Goal: Task Accomplishment & Management: Complete application form

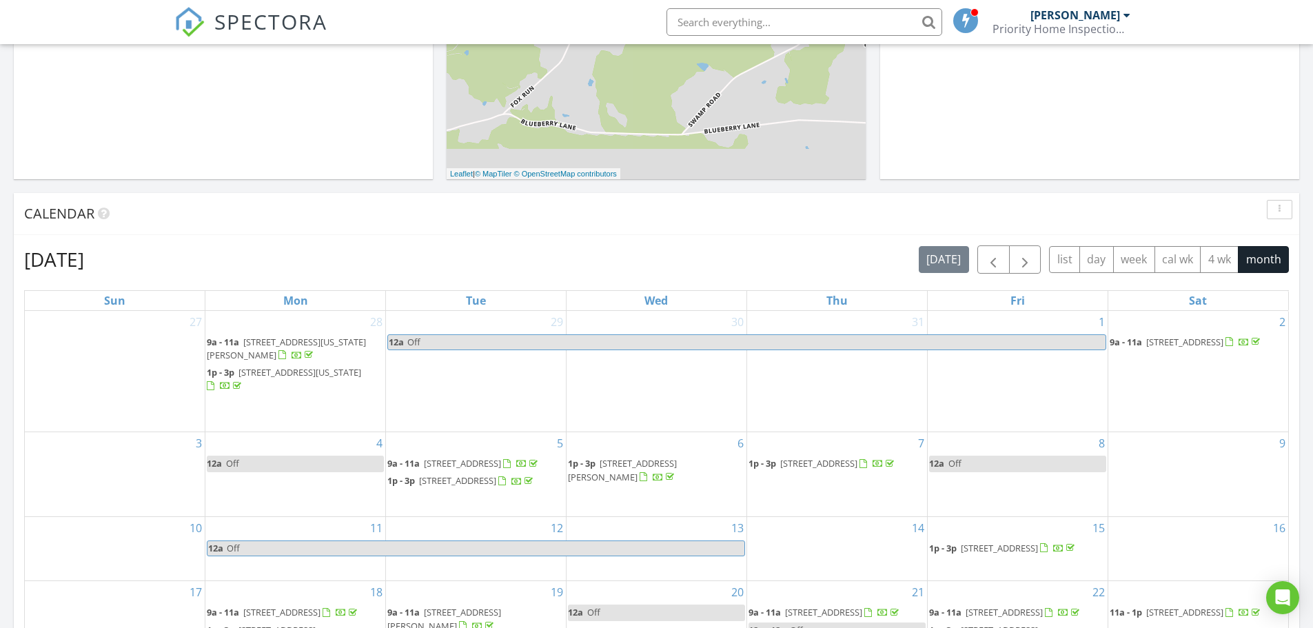
scroll to position [758, 0]
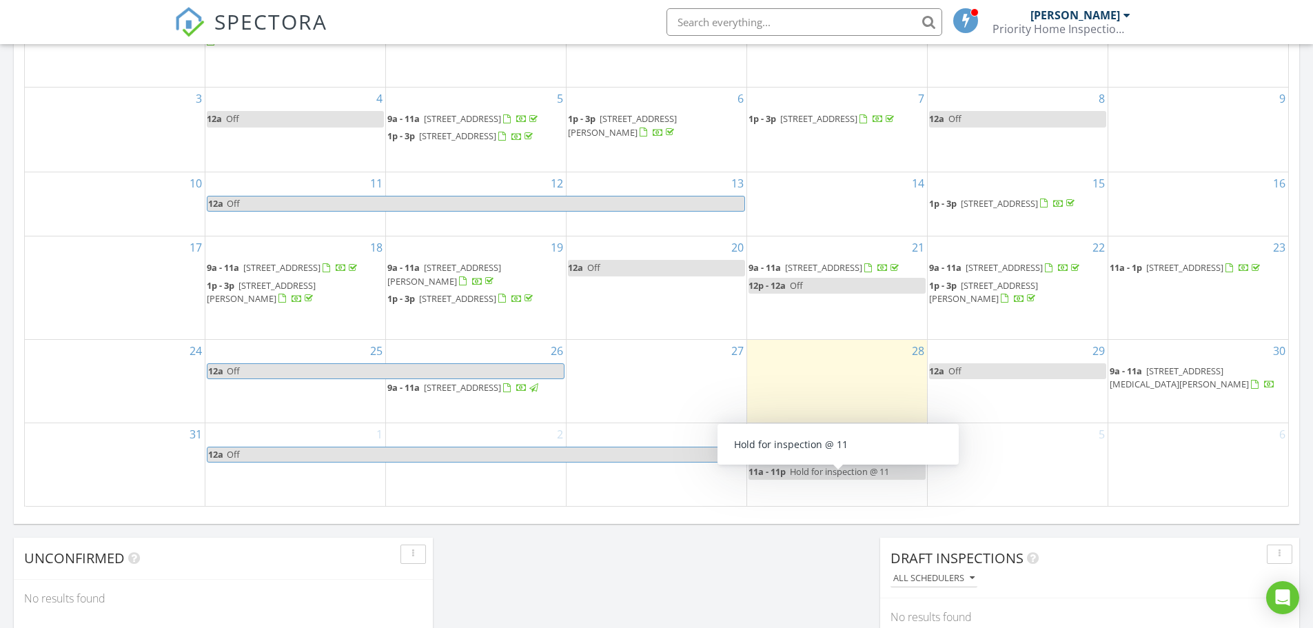
click at [828, 478] on span "Hold for inspection @ 11" at bounding box center [839, 471] width 99 height 12
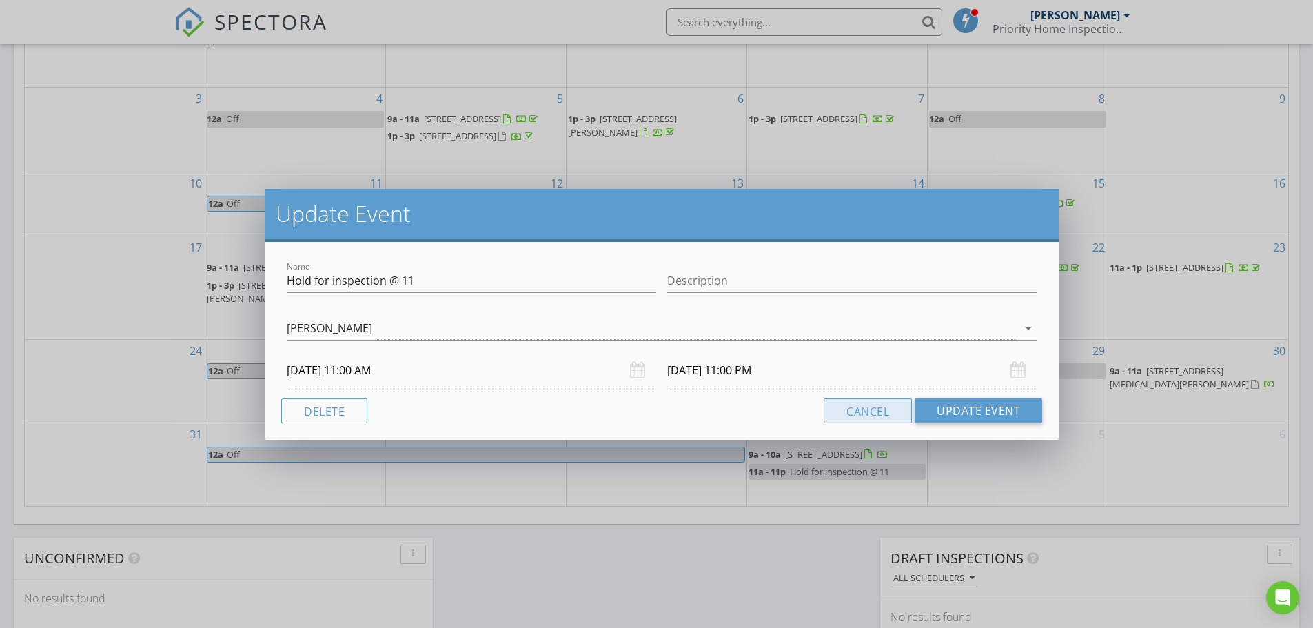
click at [866, 405] on button "Cancel" at bounding box center [868, 410] width 88 height 25
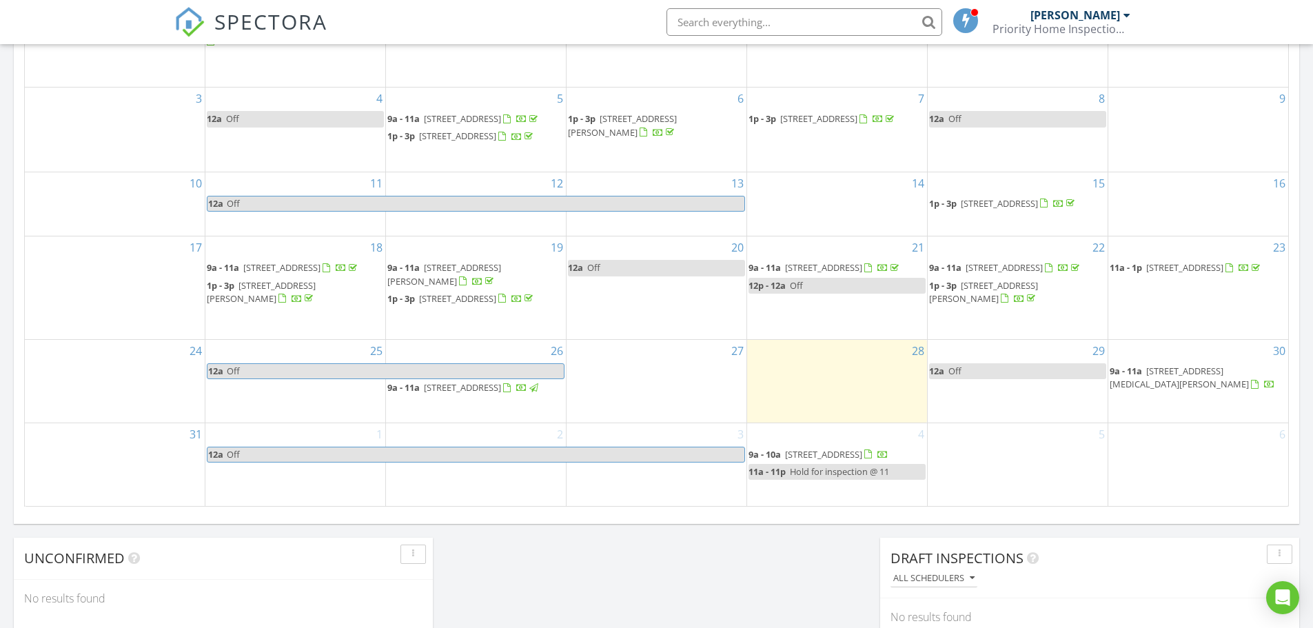
click at [849, 478] on span "Hold for inspection @ 11" at bounding box center [839, 471] width 99 height 12
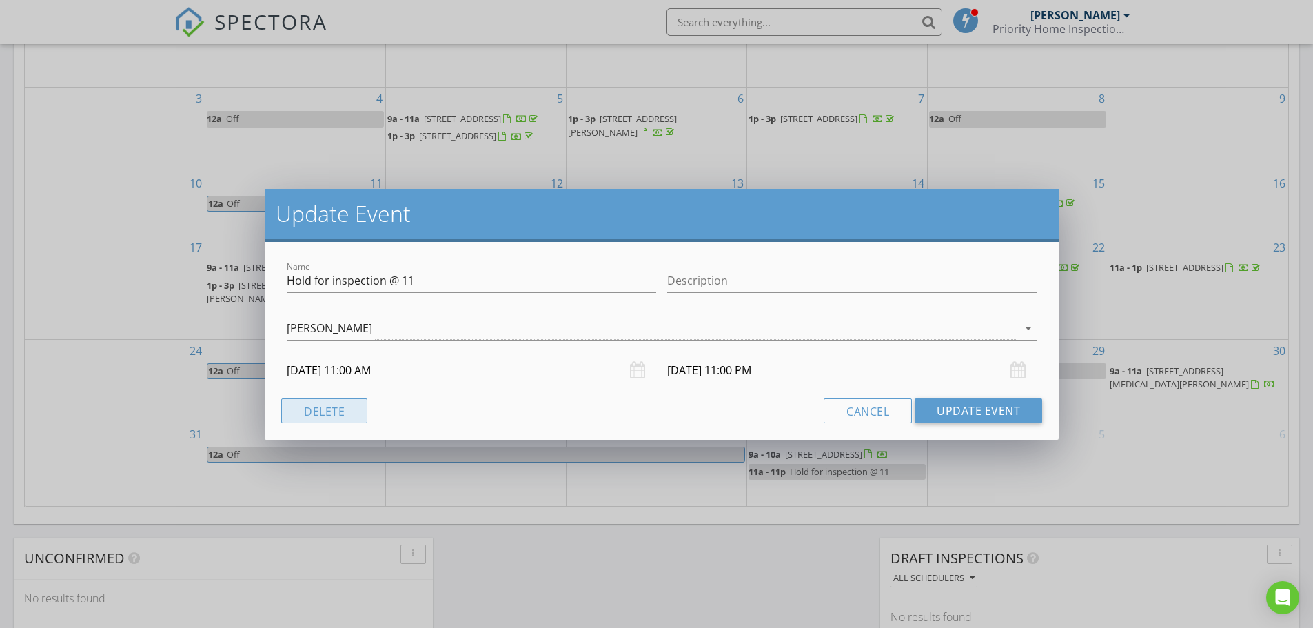
click at [304, 411] on button "Delete" at bounding box center [324, 410] width 86 height 25
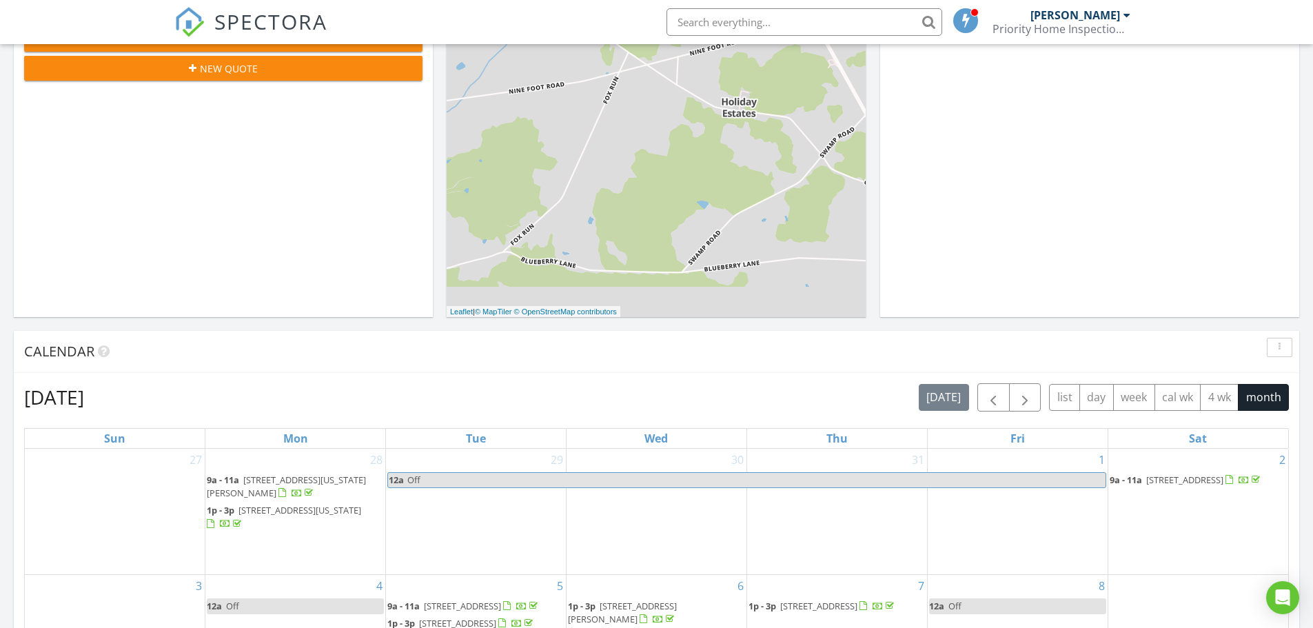
scroll to position [0, 0]
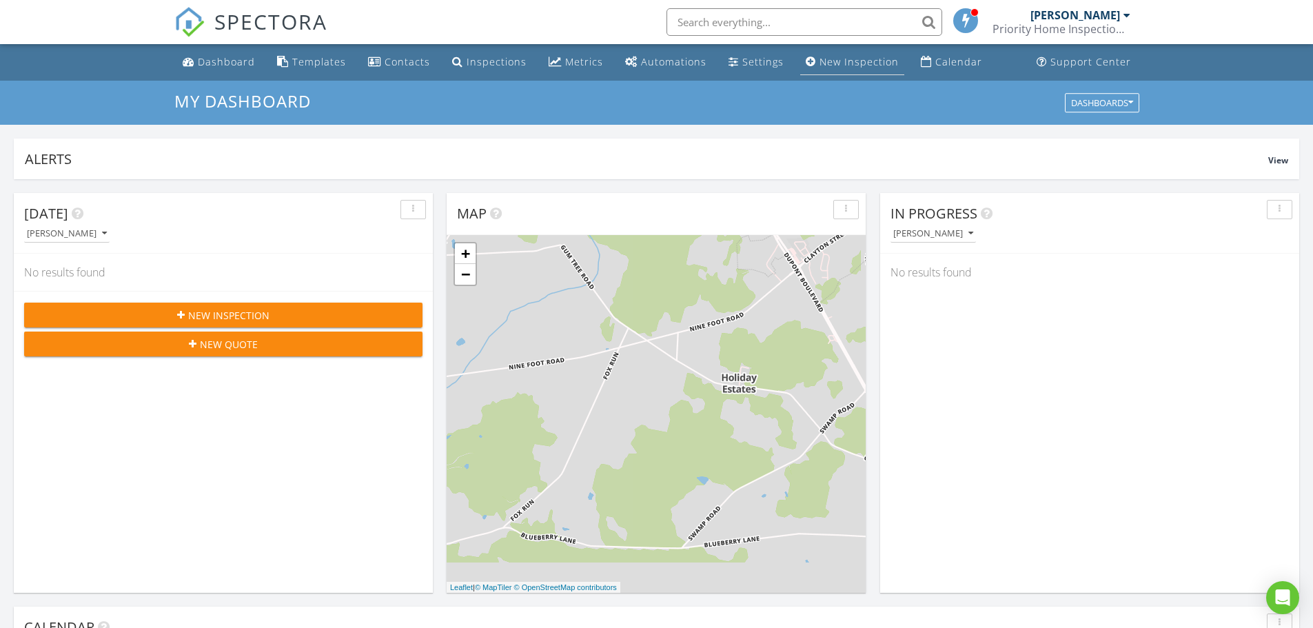
click at [824, 63] on div "New Inspection" at bounding box center [859, 61] width 79 height 13
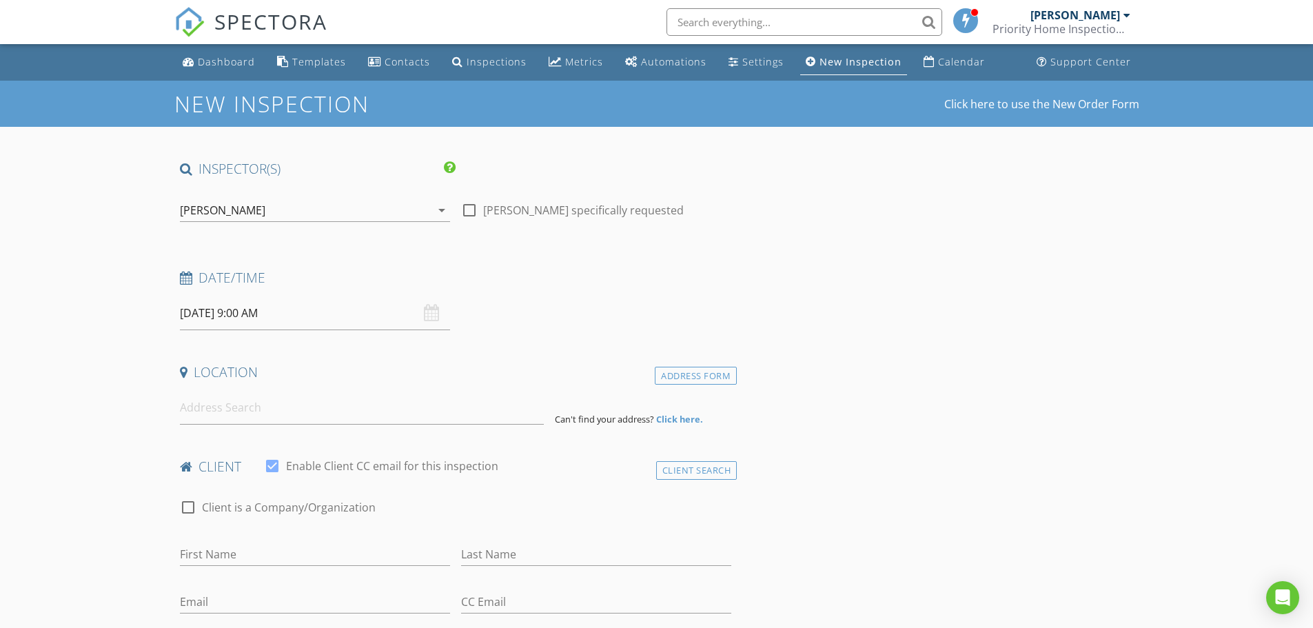
click at [200, 314] on input "08/29/2025 9:00 AM" at bounding box center [315, 313] width 270 height 34
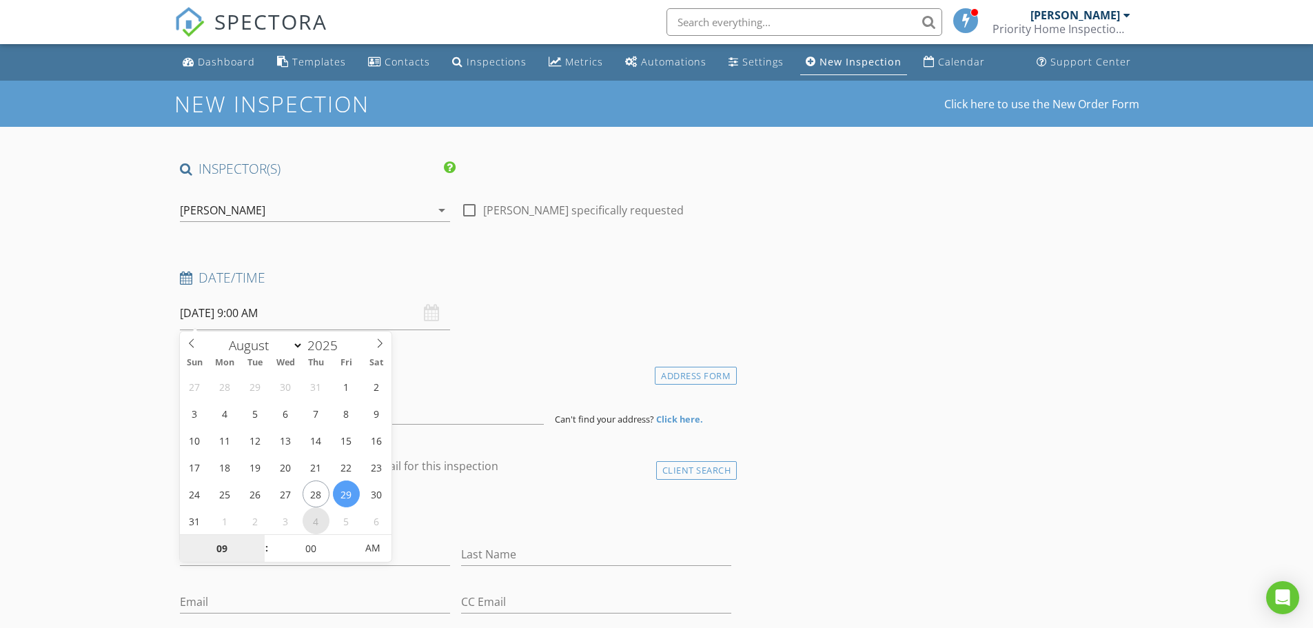
type input "09/04/2025 9:00 AM"
select select "8"
type input "09/04/2025 10:00 AM"
type input "10"
click at [260, 538] on span at bounding box center [260, 542] width 10 height 14
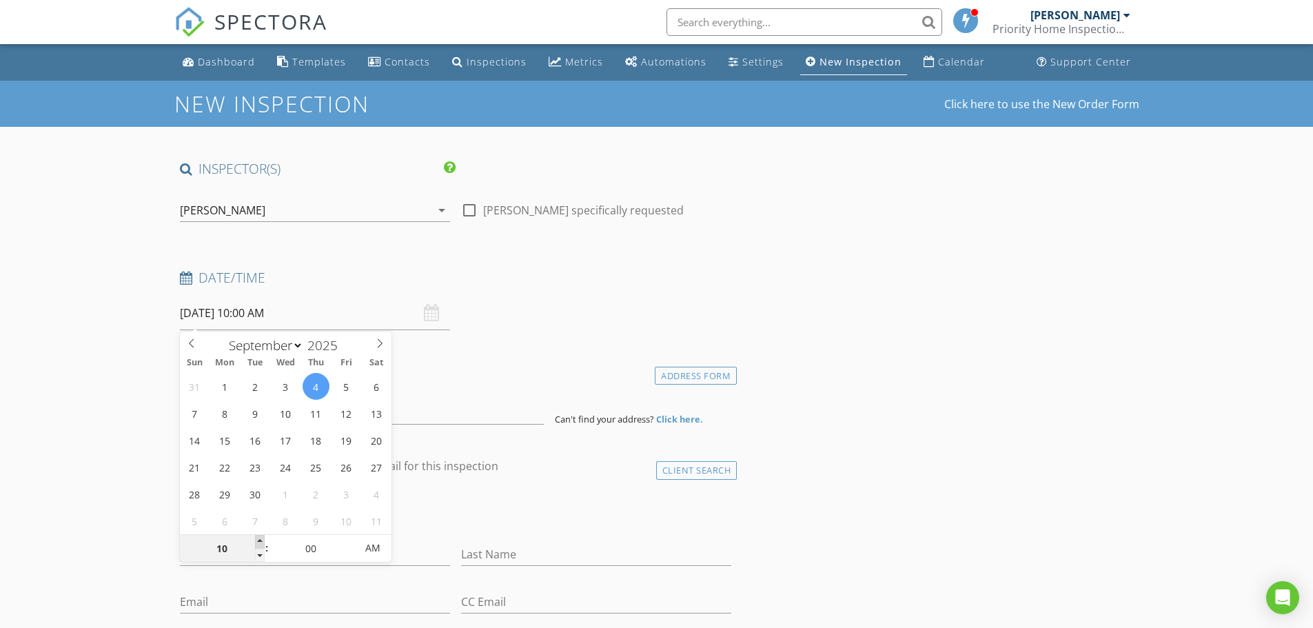
type input "[DATE] 11:00 AM"
type input "11"
click at [260, 538] on span at bounding box center [260, 542] width 10 height 14
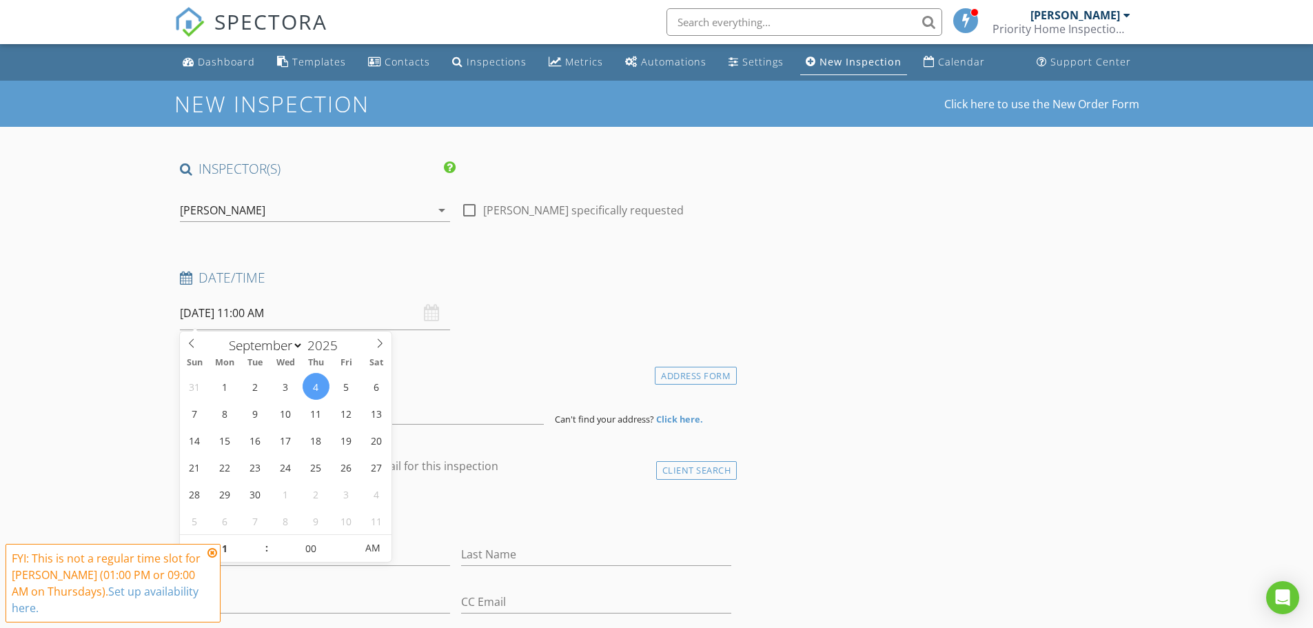
click at [589, 297] on div "Date/Time 09/04/2025 11:00 AM" at bounding box center [455, 299] width 563 height 61
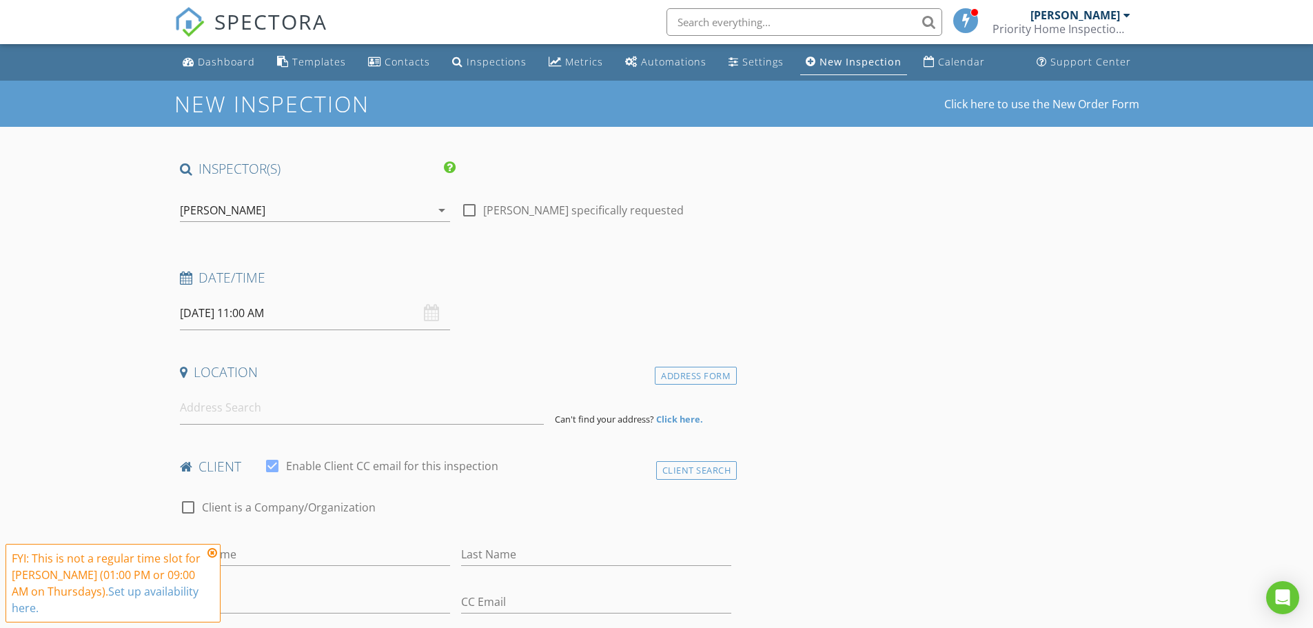
click at [212, 555] on icon at bounding box center [212, 552] width 10 height 11
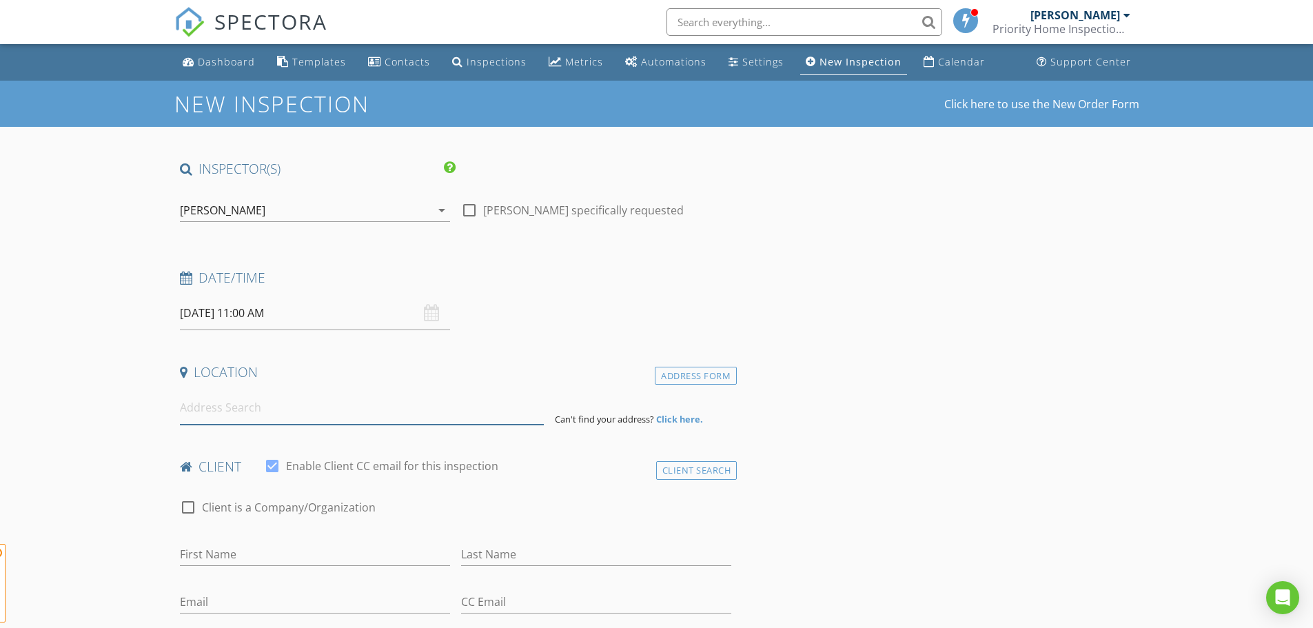
click at [214, 410] on input at bounding box center [362, 408] width 364 height 34
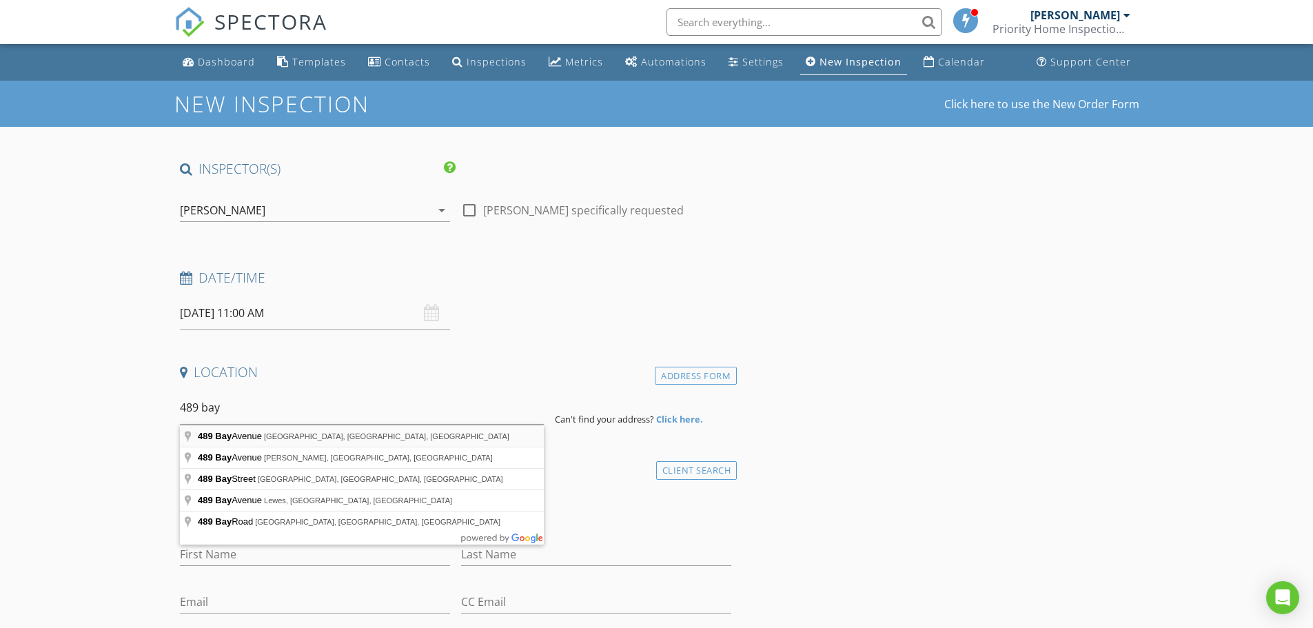
type input "489 Bay Avenue, Milford, DE, USA"
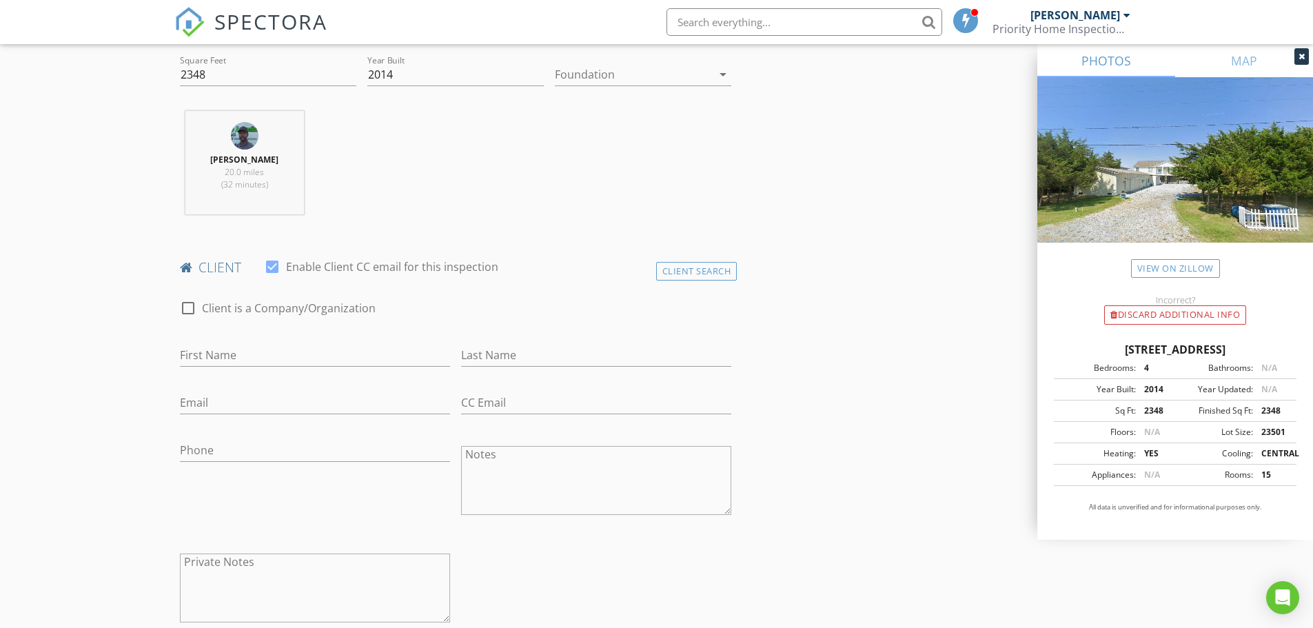
scroll to position [482, 0]
click at [210, 354] on input "First Name" at bounding box center [315, 354] width 270 height 23
type input "Laura"
type input "Catron"
type input "lcatron@ttrsir.com"
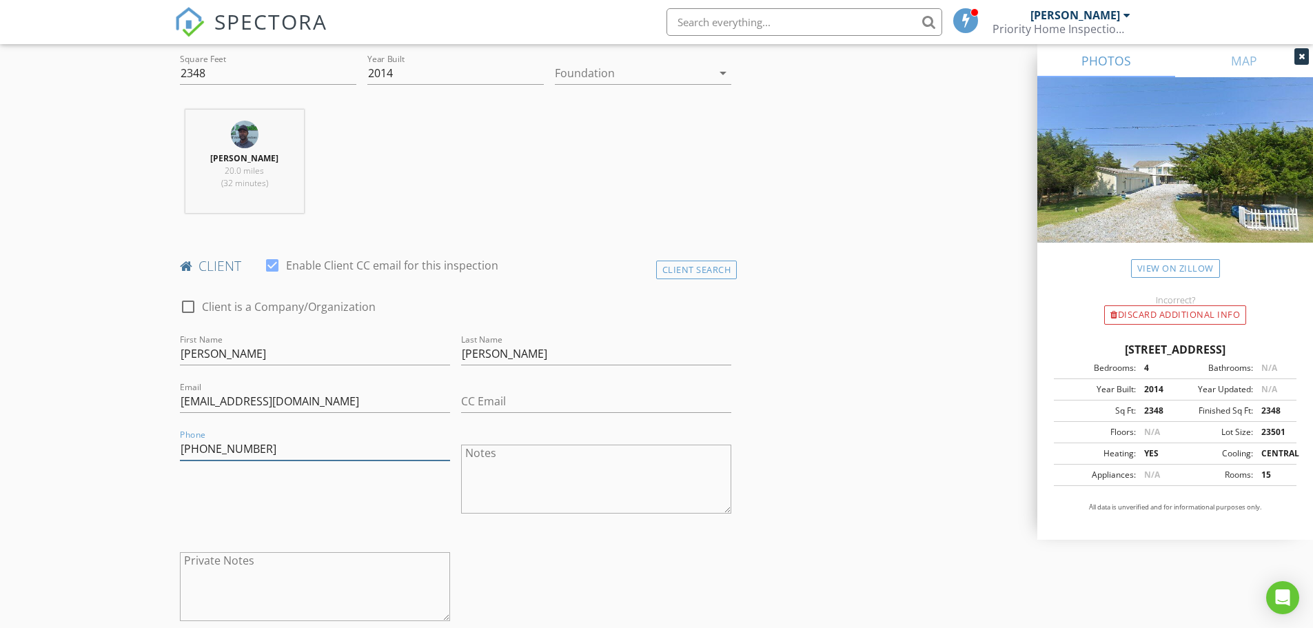
type input "618-409-9899"
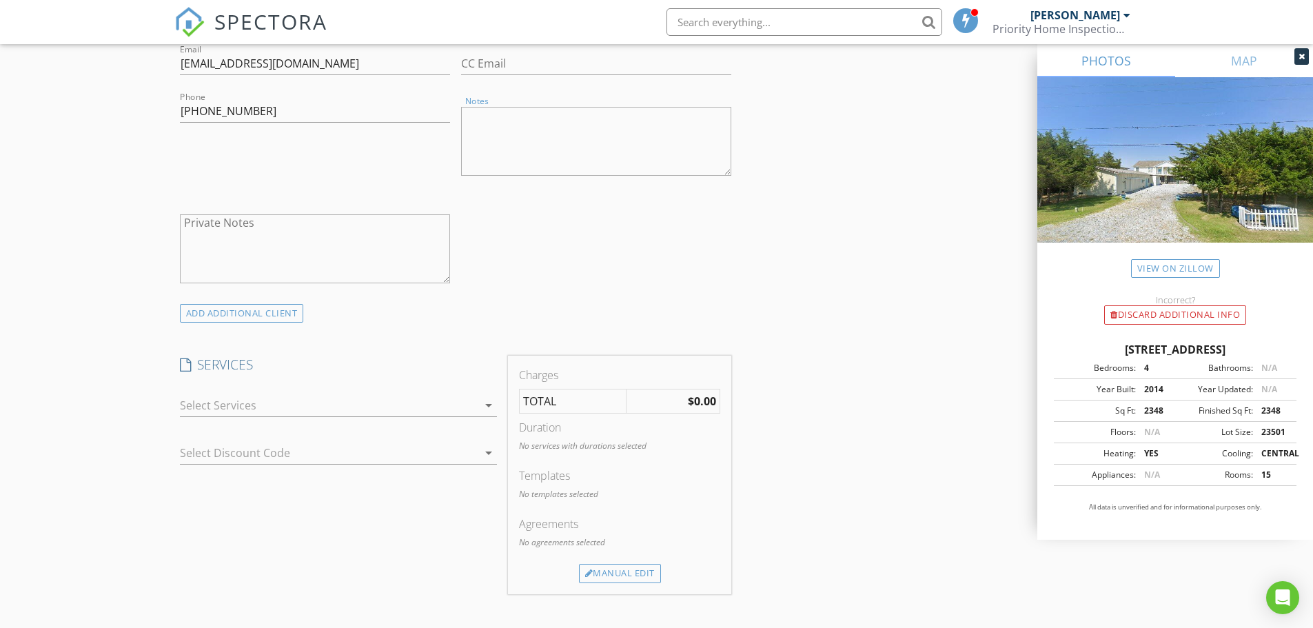
scroll to position [827, 0]
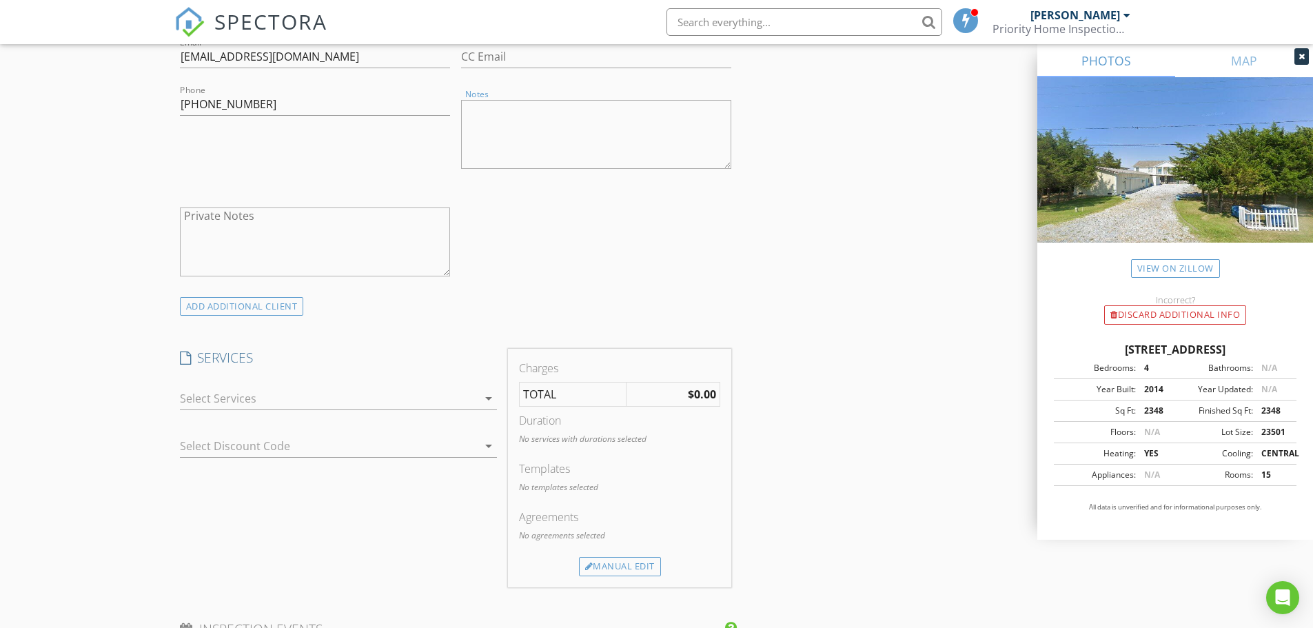
click at [217, 298] on div "ADD ADDITIONAL client" at bounding box center [242, 306] width 124 height 19
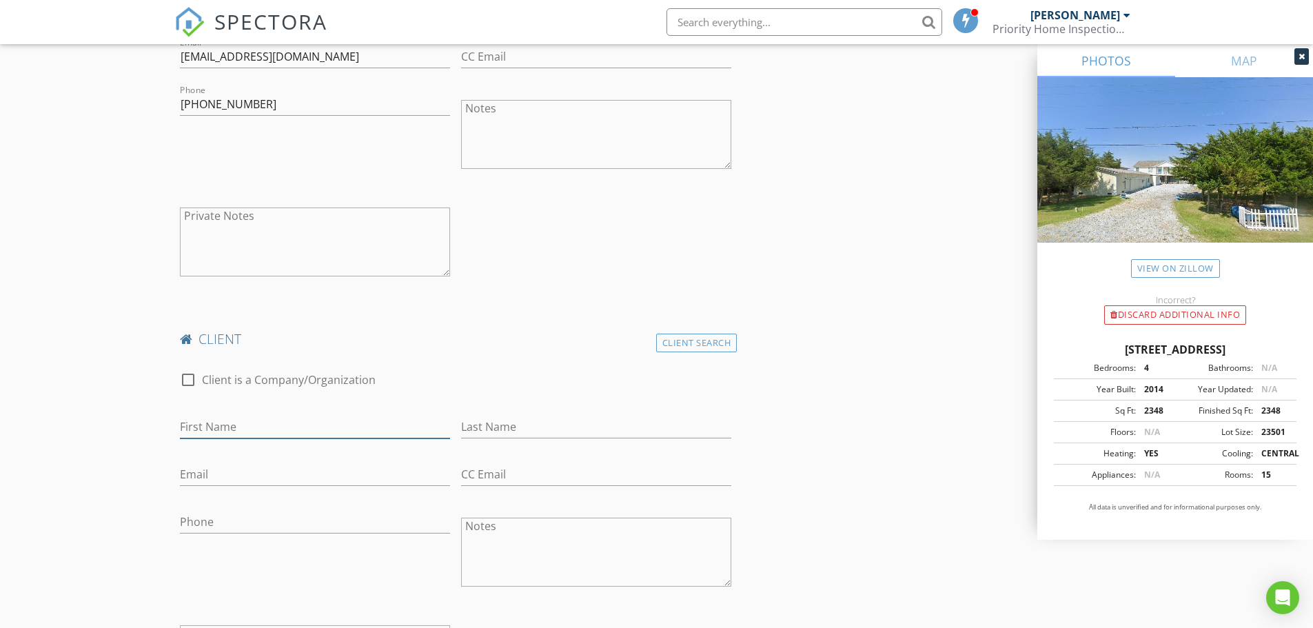
click at [207, 429] on input "First Name" at bounding box center [315, 427] width 270 height 23
type input "Doug"
type input "Roger"
type input "doug.roger@yahoo.com"
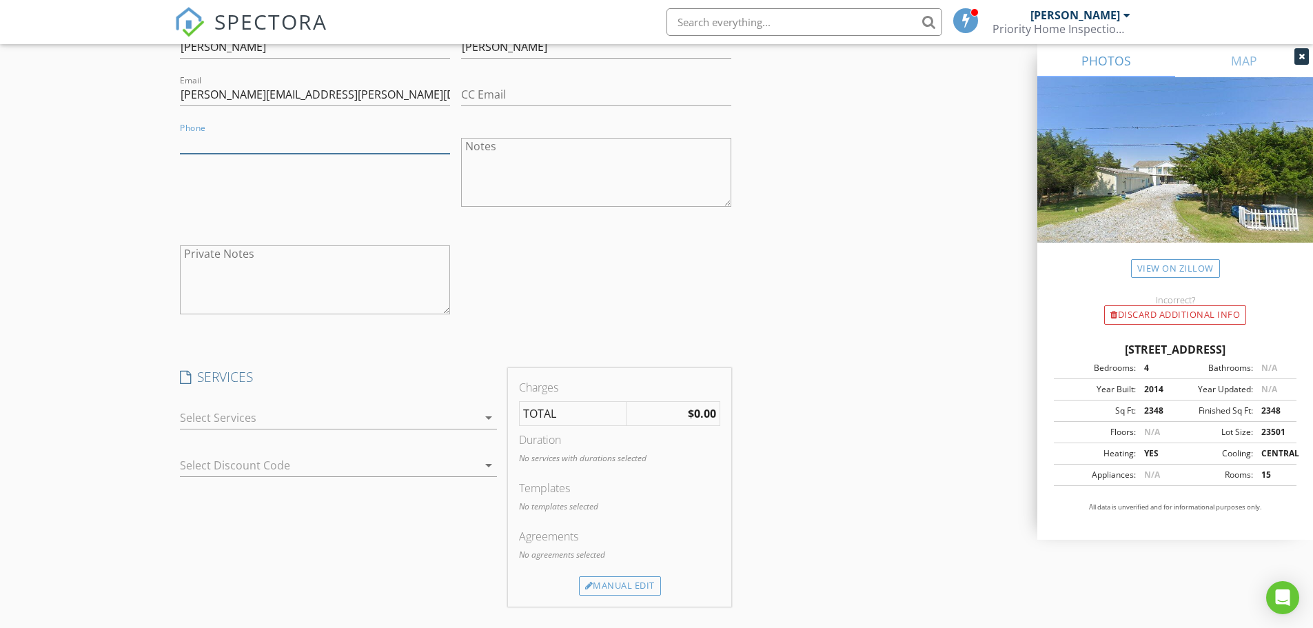
scroll to position [1241, 0]
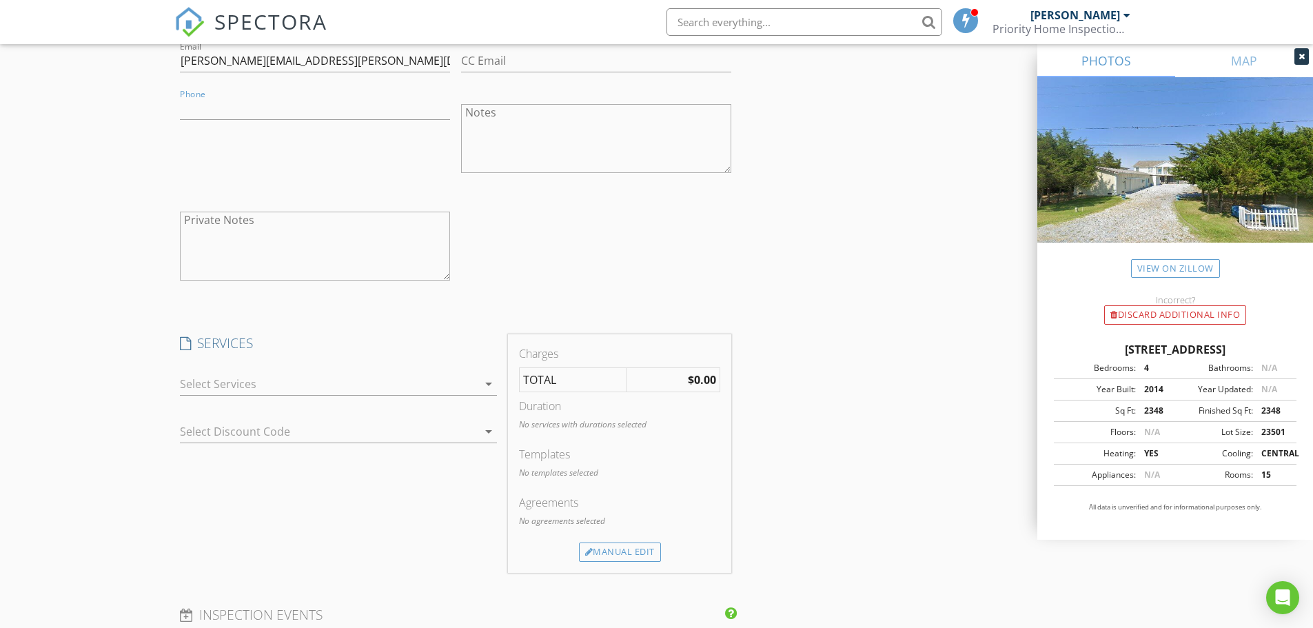
click at [281, 383] on div at bounding box center [329, 384] width 298 height 22
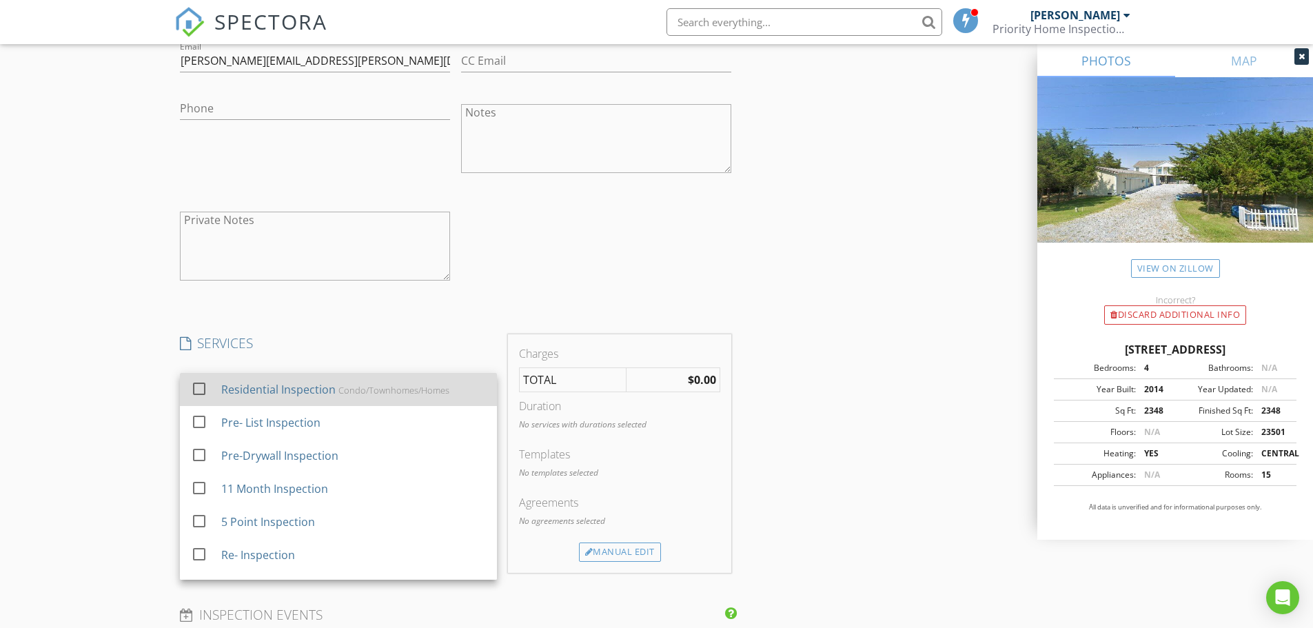
click at [281, 384] on div "Residential Inspection" at bounding box center [278, 389] width 114 height 17
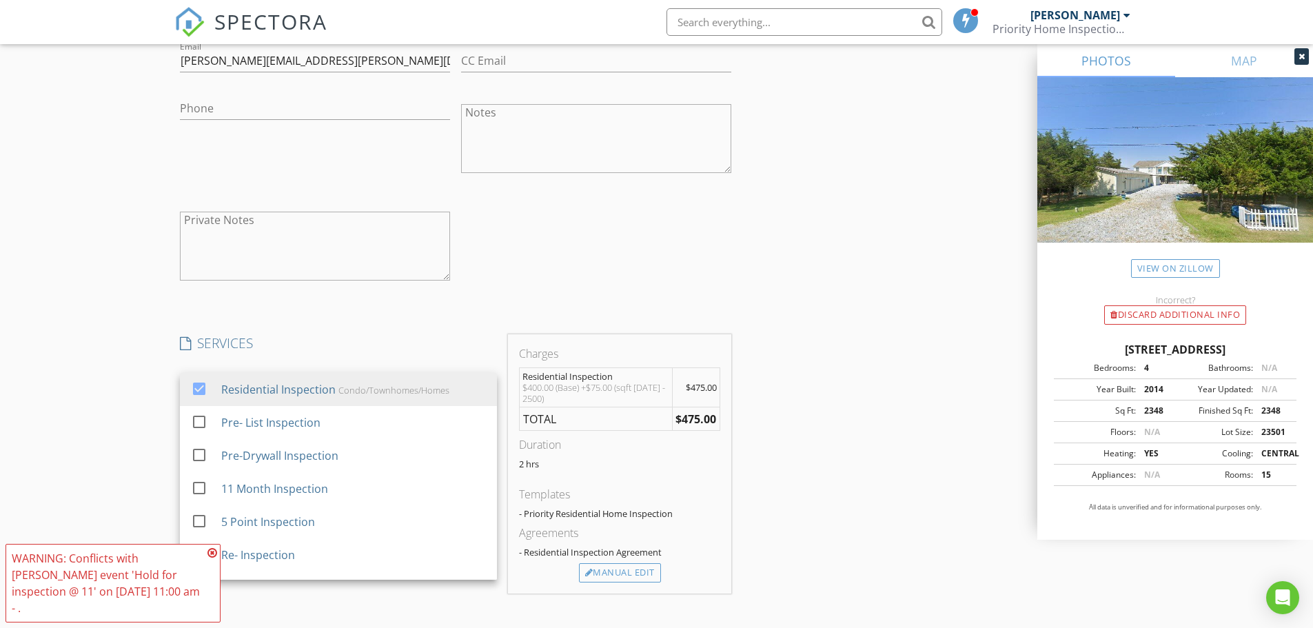
click at [109, 394] on div "New Inspection Click here to use the New Order Form INSPECTOR(S) check_box Jona…" at bounding box center [656, 283] width 1313 height 2887
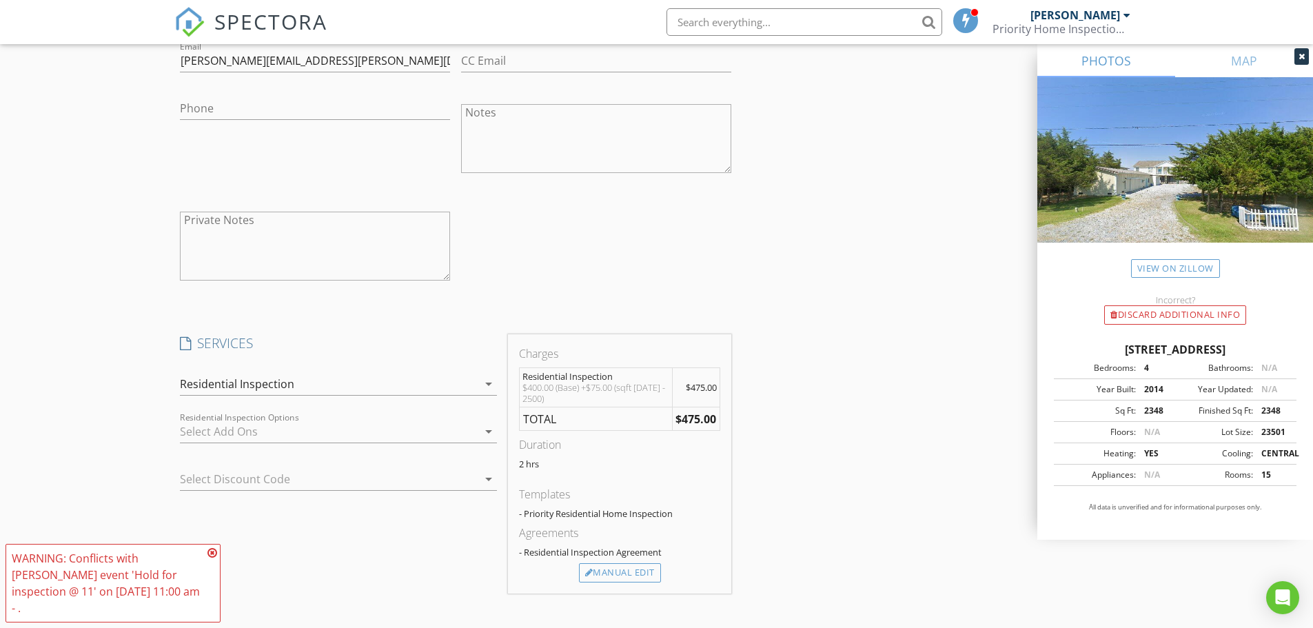
click at [215, 433] on div at bounding box center [329, 431] width 298 height 22
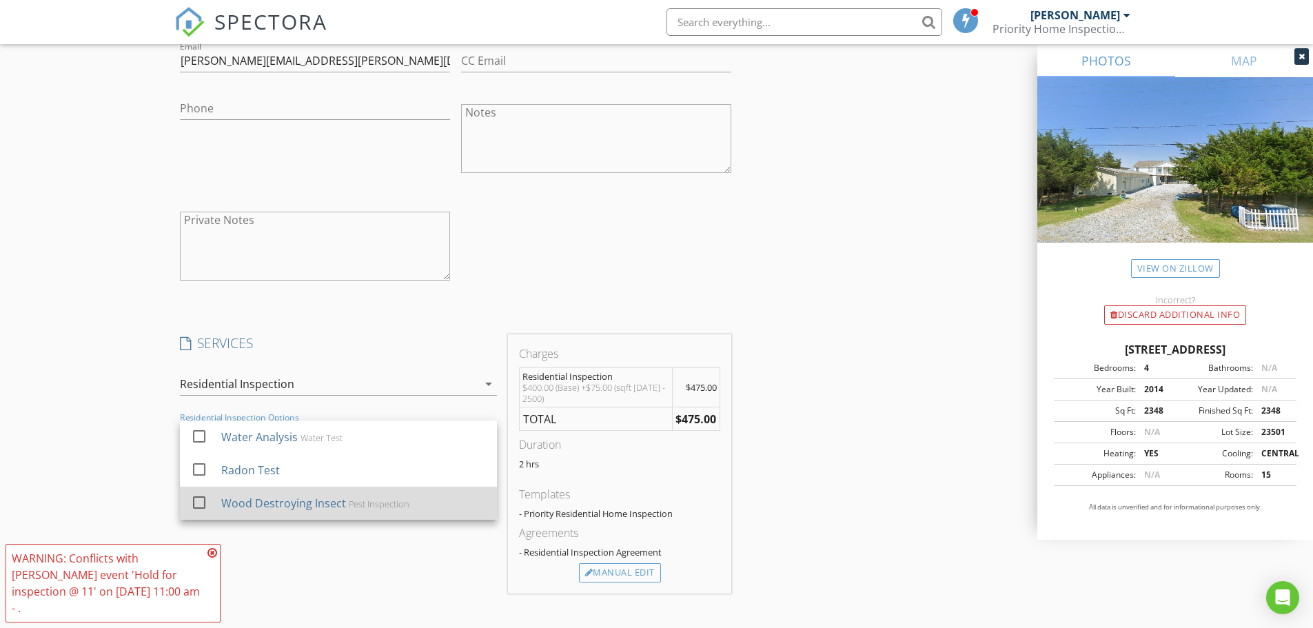
click at [266, 506] on div "Wood Destroying Insect" at bounding box center [283, 503] width 125 height 17
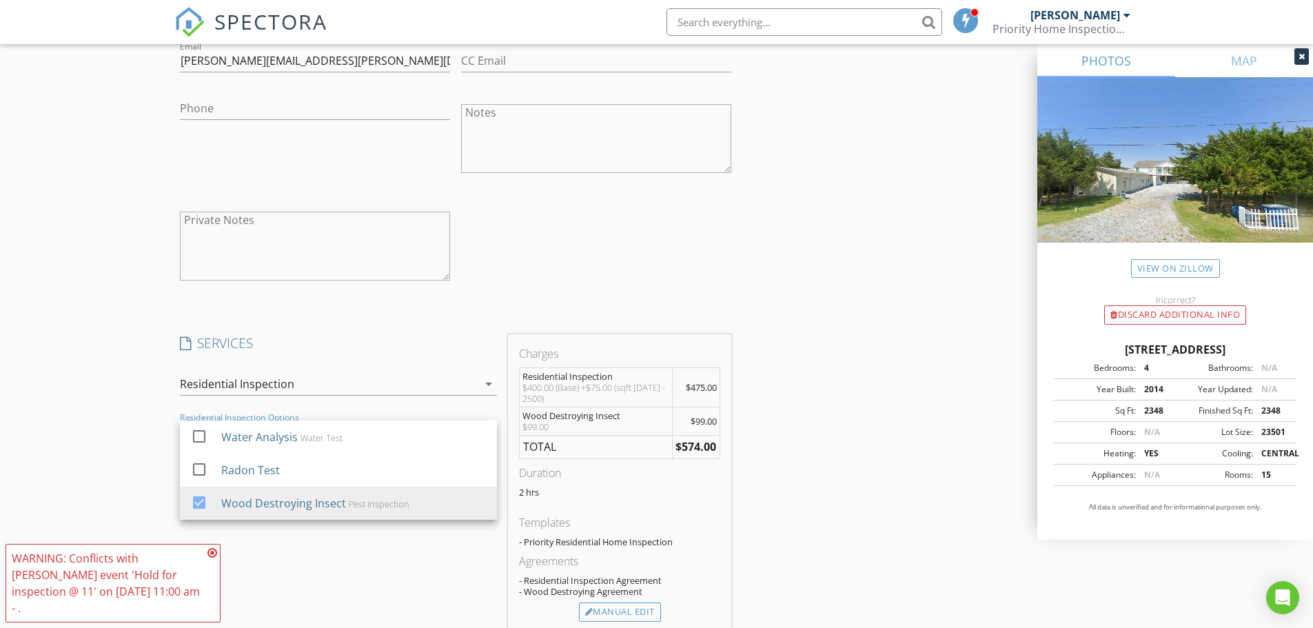
click at [79, 462] on div "New Inspection Click here to use the New Order Form INSPECTOR(S) check_box Jona…" at bounding box center [656, 303] width 1313 height 2926
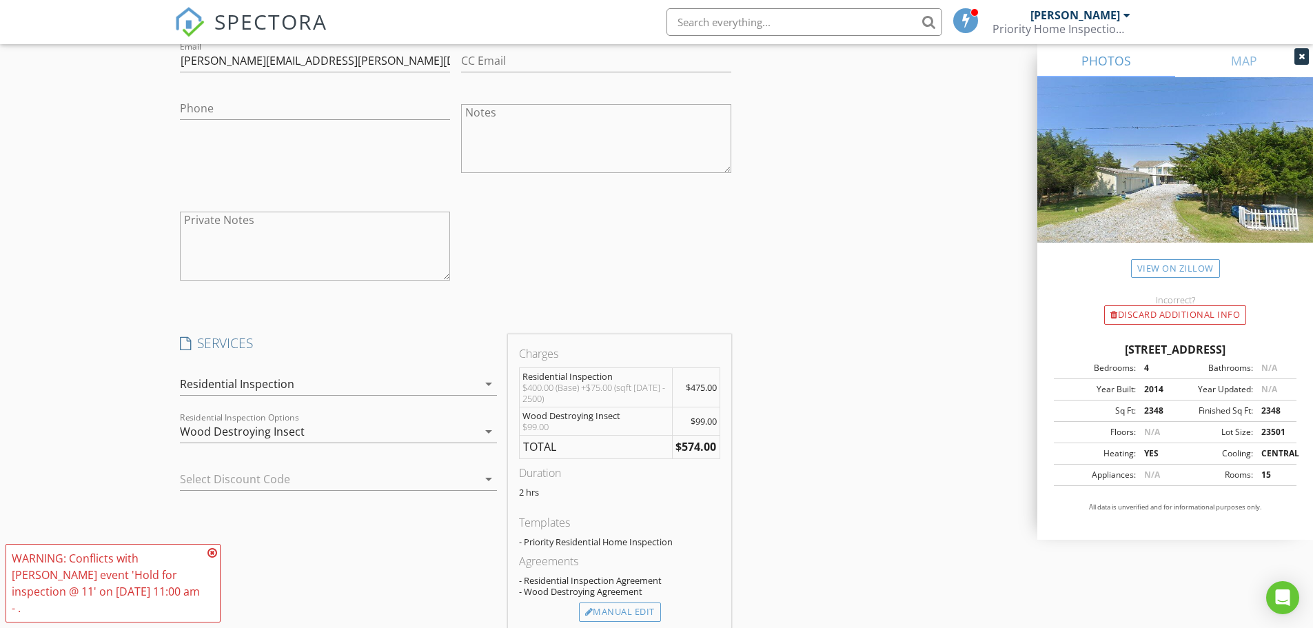
click at [210, 558] on icon at bounding box center [212, 552] width 10 height 11
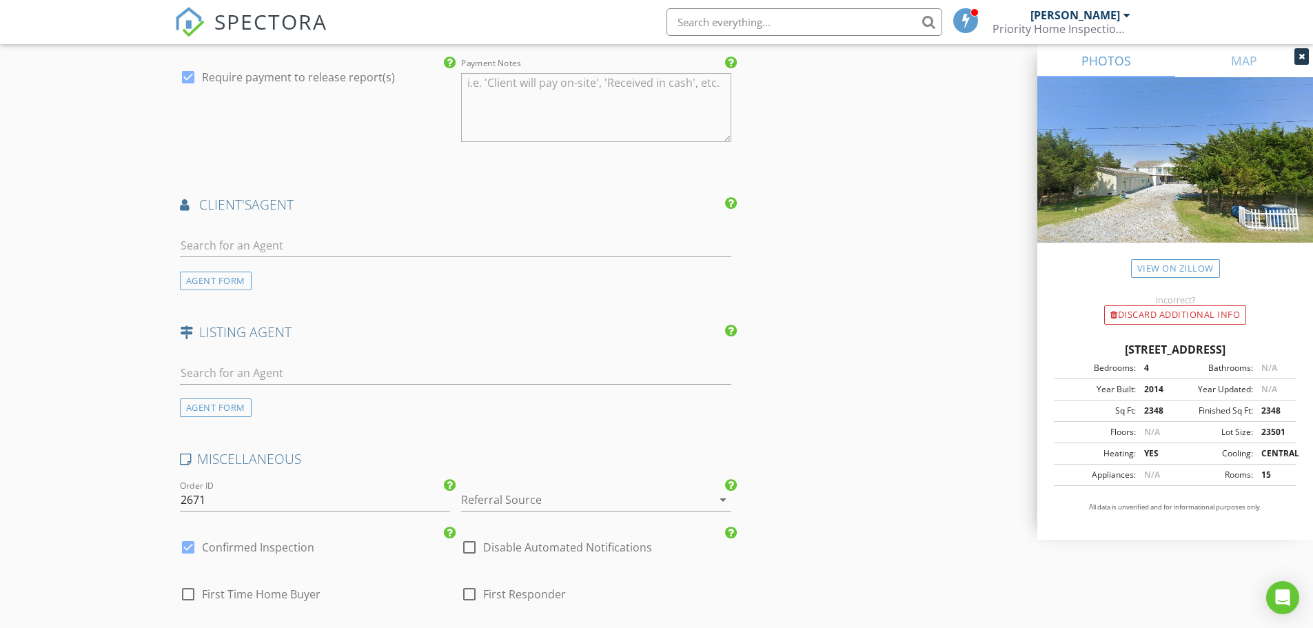
scroll to position [2068, 0]
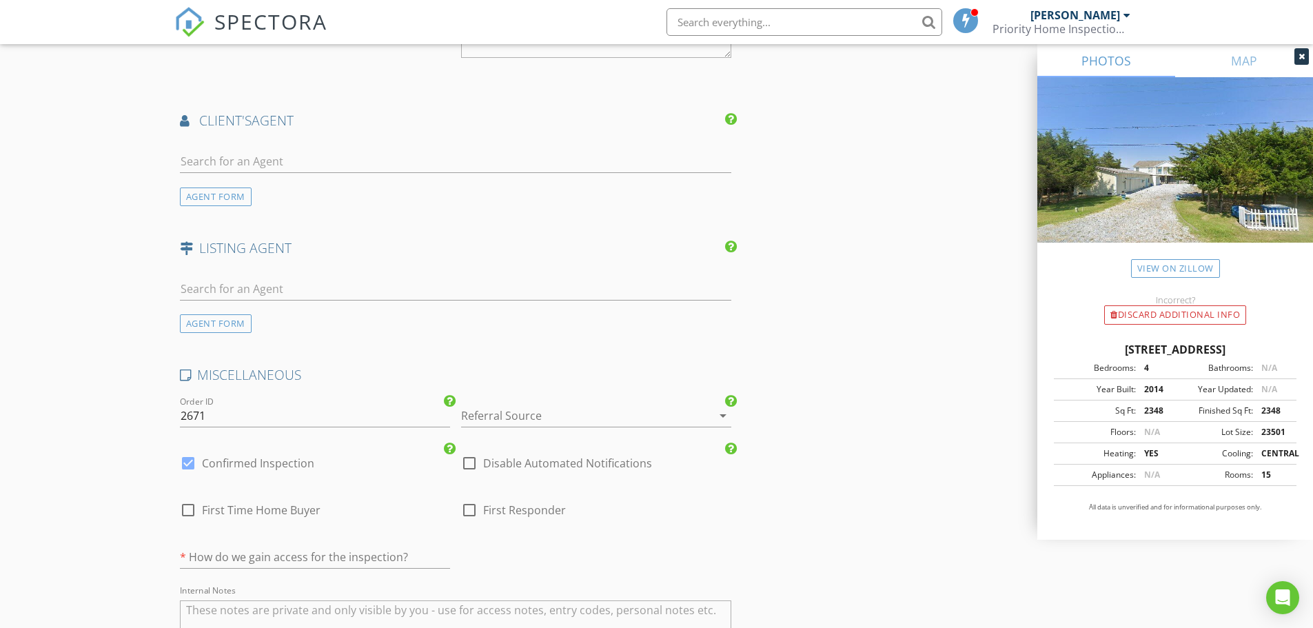
click at [488, 423] on div at bounding box center [577, 416] width 232 height 22
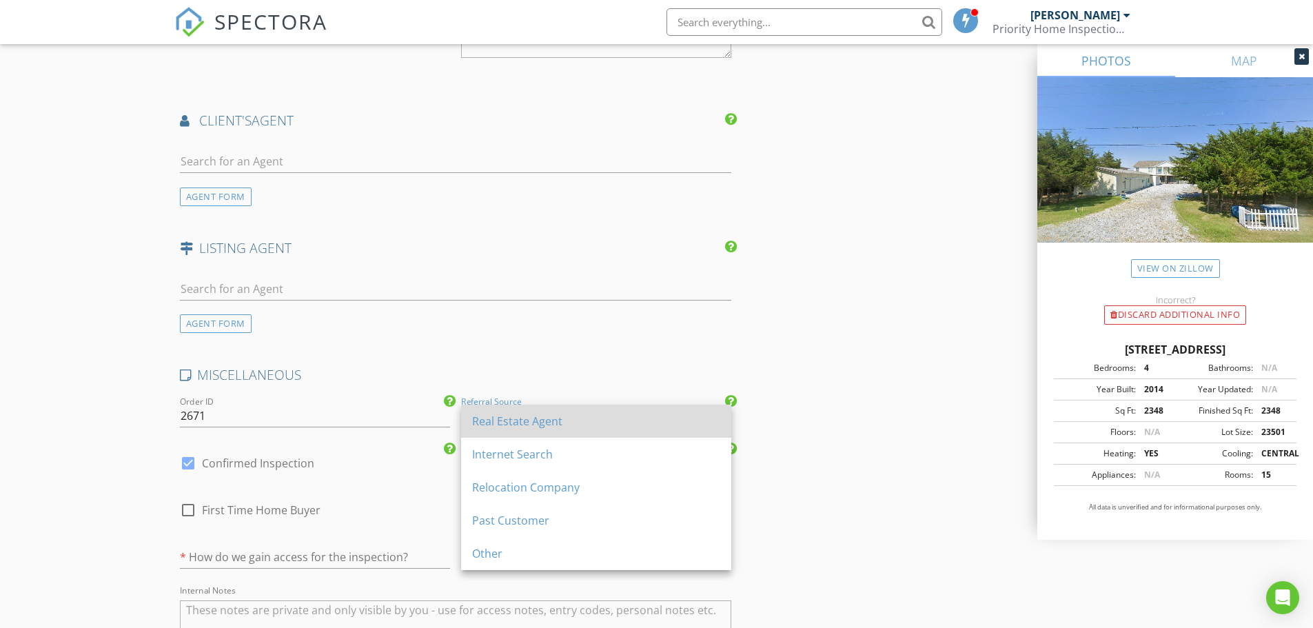
click at [491, 428] on div "Real Estate Agent" at bounding box center [596, 421] width 248 height 17
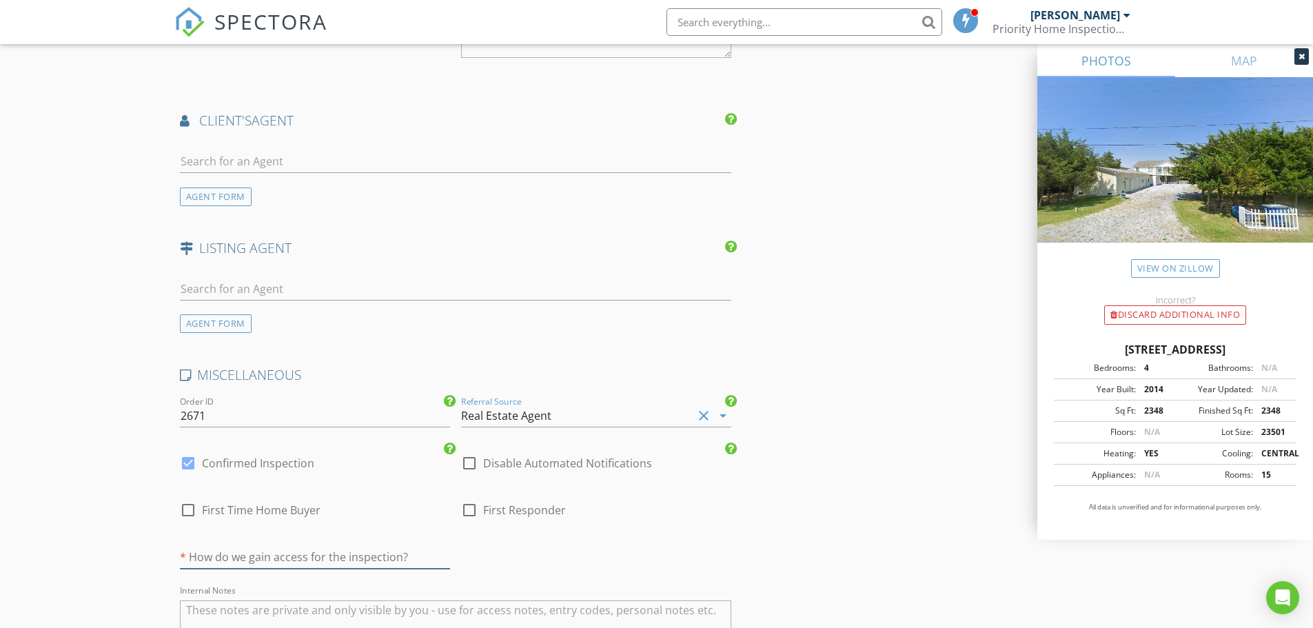
click at [241, 553] on input "text" at bounding box center [315, 557] width 270 height 23
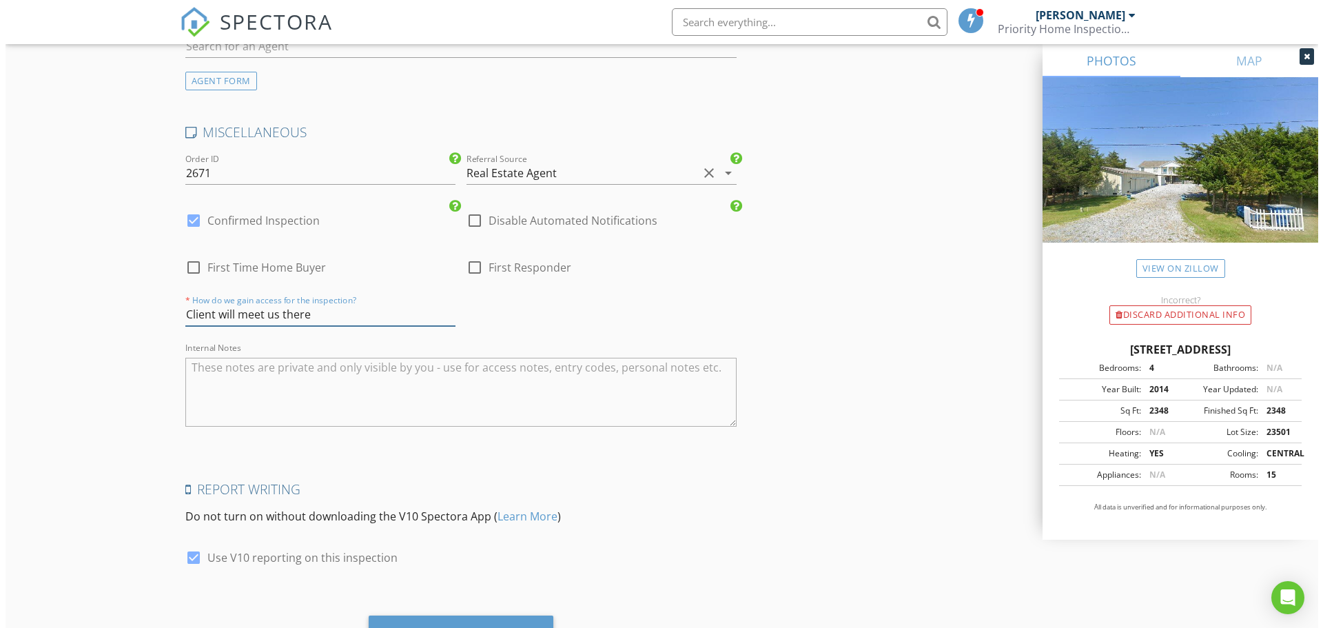
scroll to position [2379, 0]
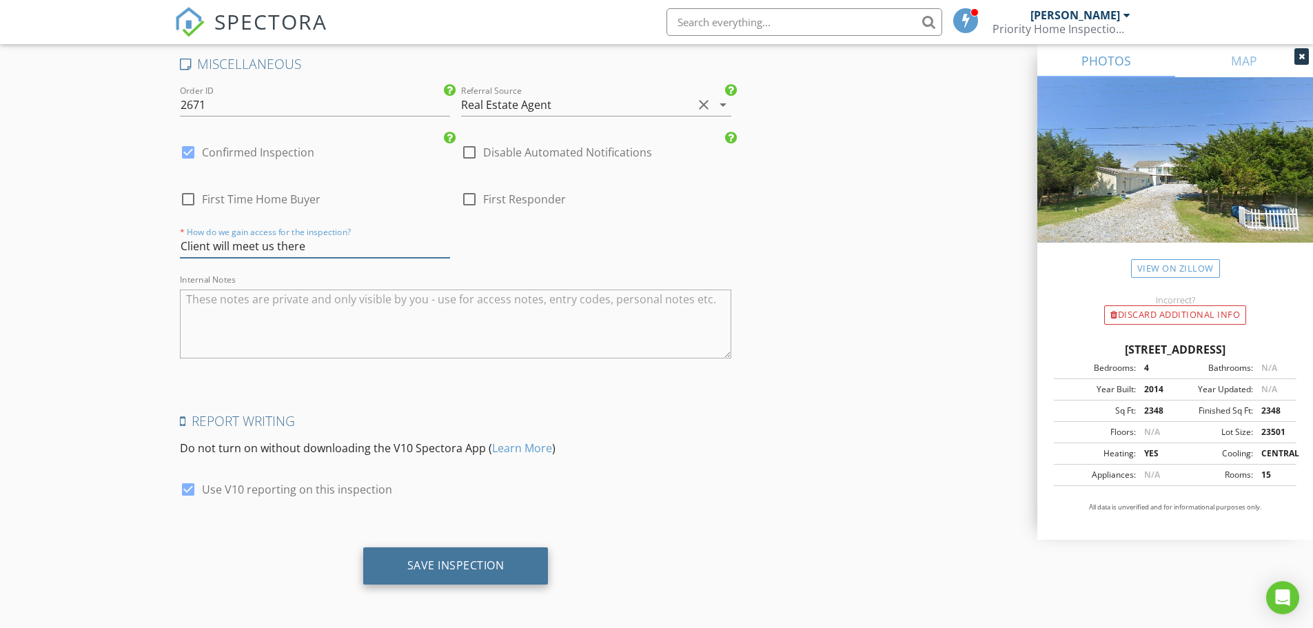
type input "Client will meet us there"
click at [447, 564] on div "Save Inspection" at bounding box center [455, 565] width 97 height 14
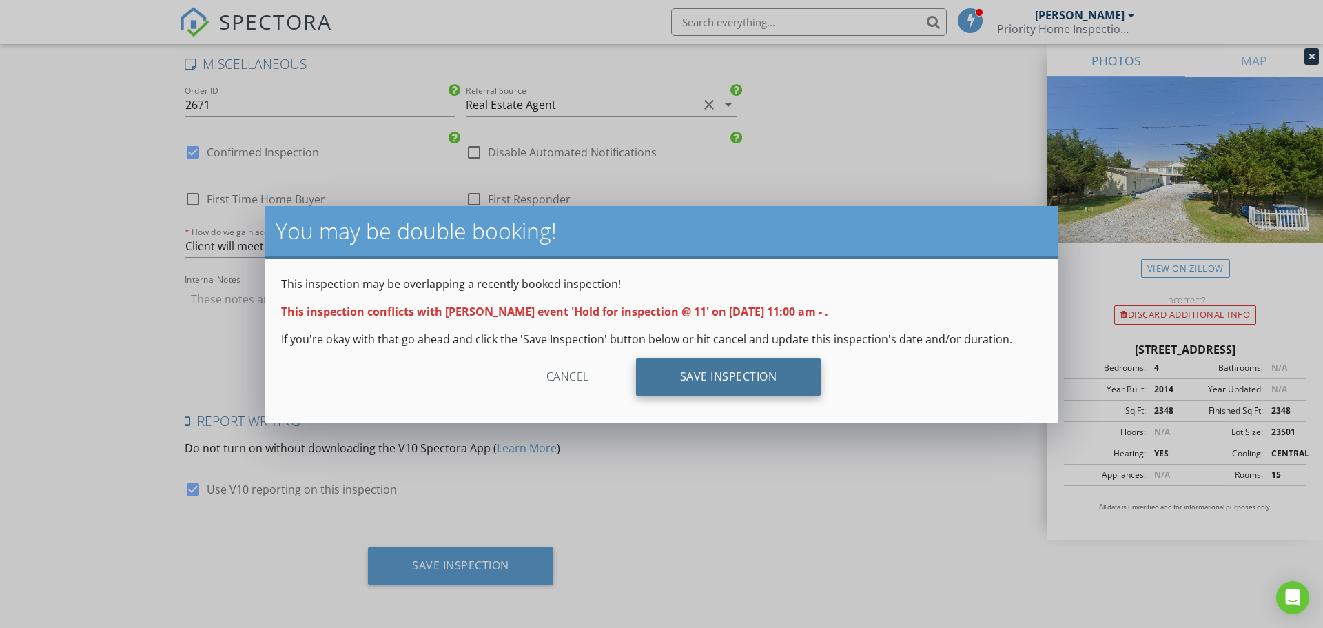
click at [732, 389] on div "Save Inspection" at bounding box center [728, 376] width 185 height 37
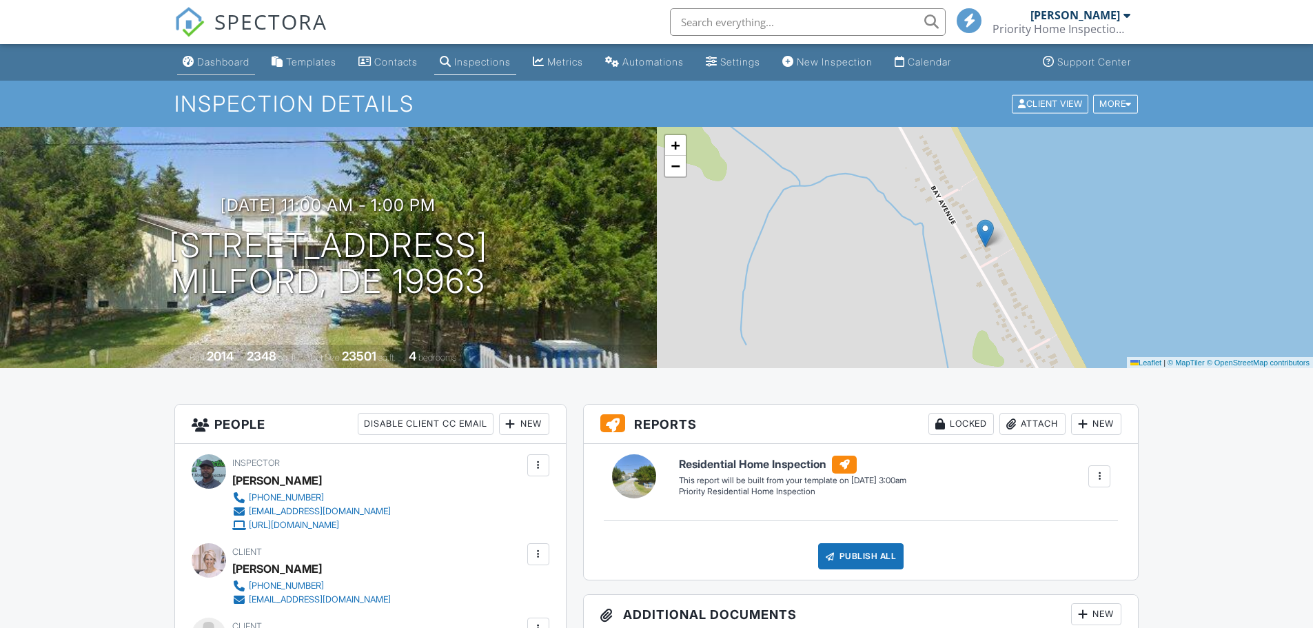
drag, startPoint x: 0, startPoint y: 0, endPoint x: 201, endPoint y: 63, distance: 210.4
click at [201, 63] on div "Dashboard" at bounding box center [223, 62] width 52 height 12
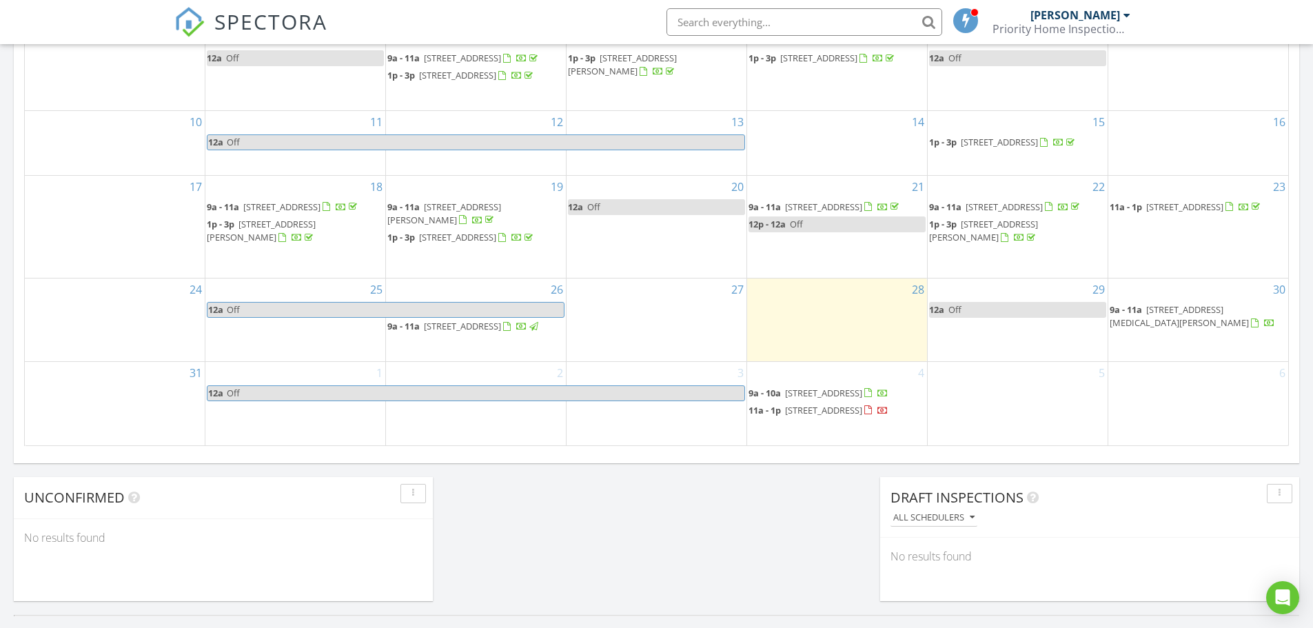
scroll to position [827, 0]
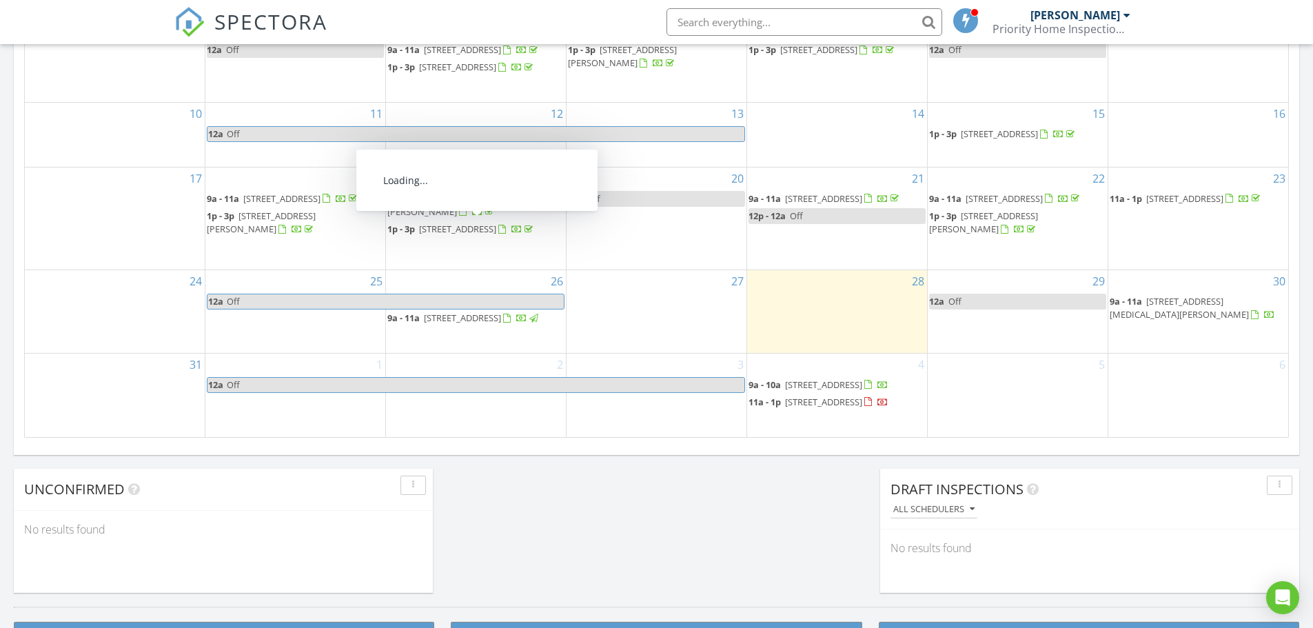
click at [486, 223] on span "33205 Horsey Church Rd, Laurel 19956" at bounding box center [457, 229] width 77 height 12
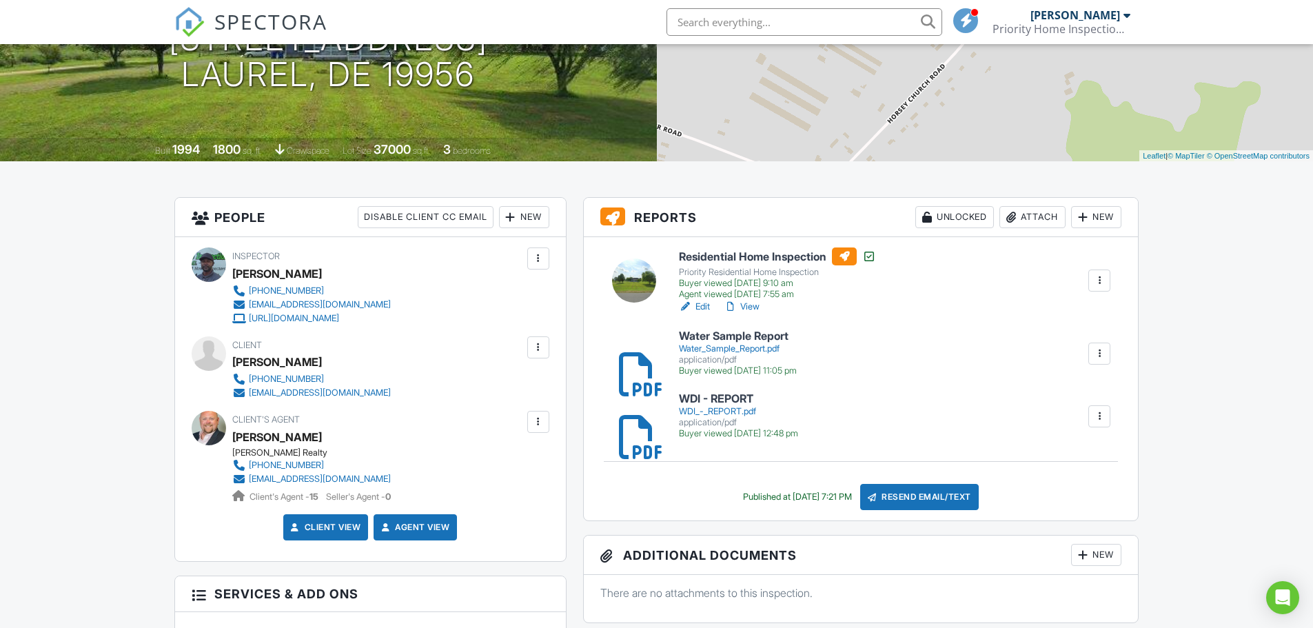
click at [711, 407] on div "WDI_-_REPORT.pdf" at bounding box center [738, 411] width 119 height 11
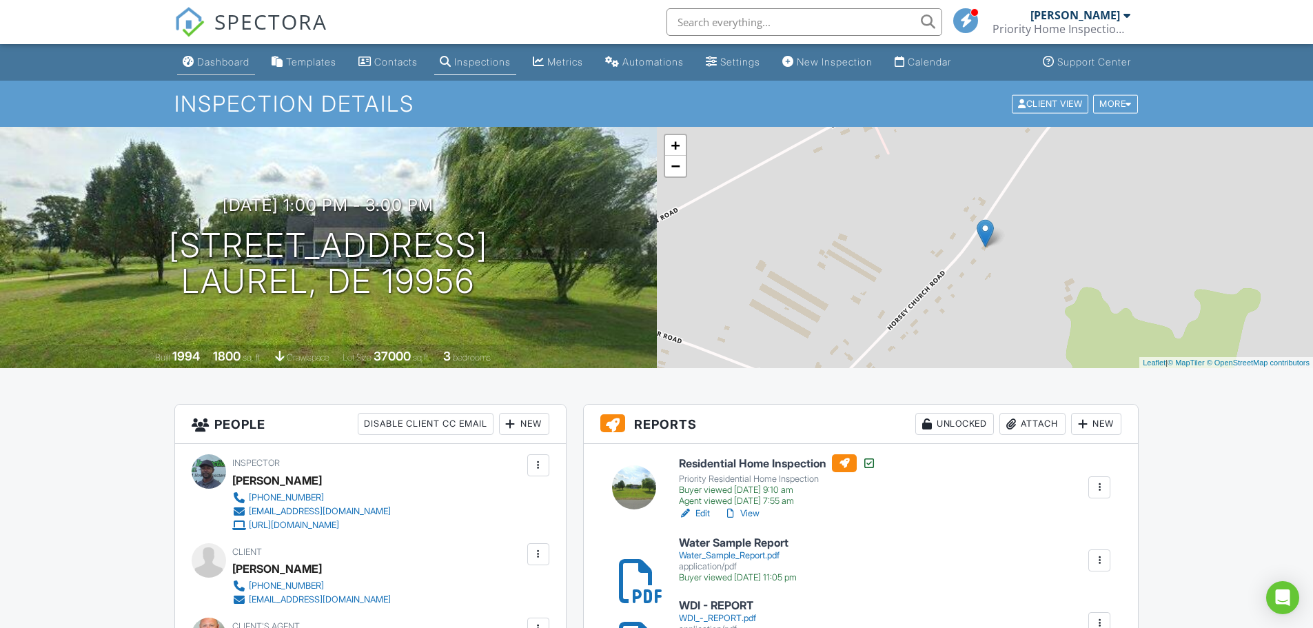
click at [210, 63] on div "Dashboard" at bounding box center [223, 62] width 52 height 12
